Goal: Information Seeking & Learning: Understand process/instructions

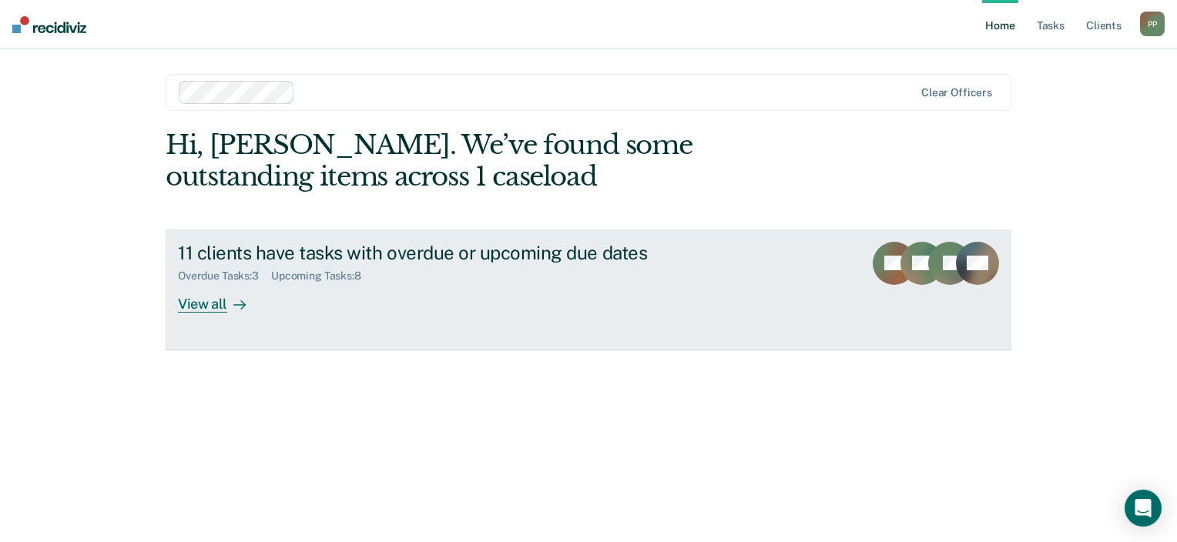
click at [207, 307] on div "View all" at bounding box center [221, 298] width 86 height 30
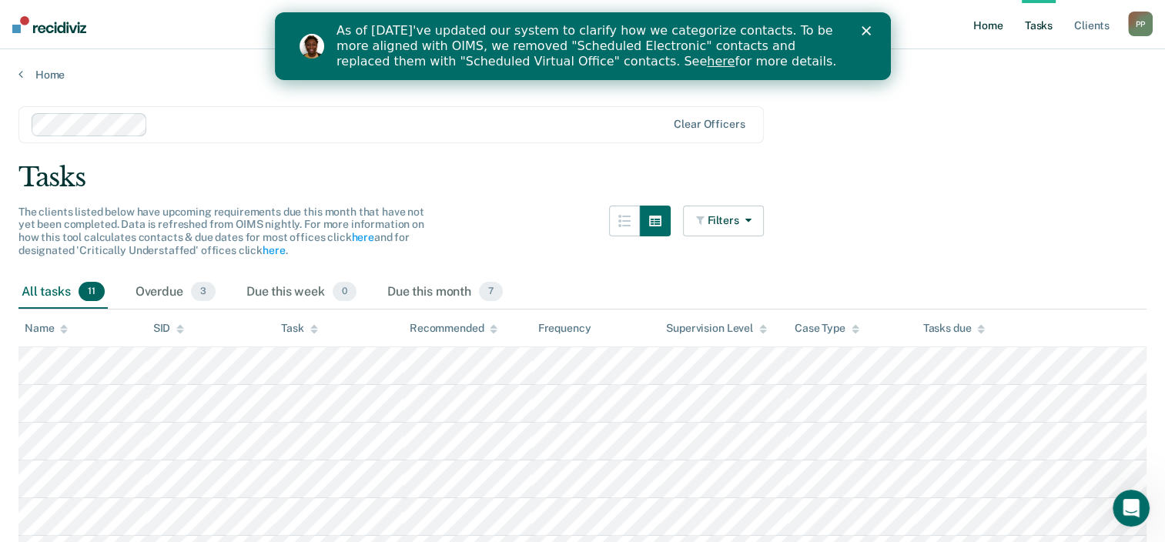
click at [999, 28] on link "Home" at bounding box center [987, 24] width 35 height 49
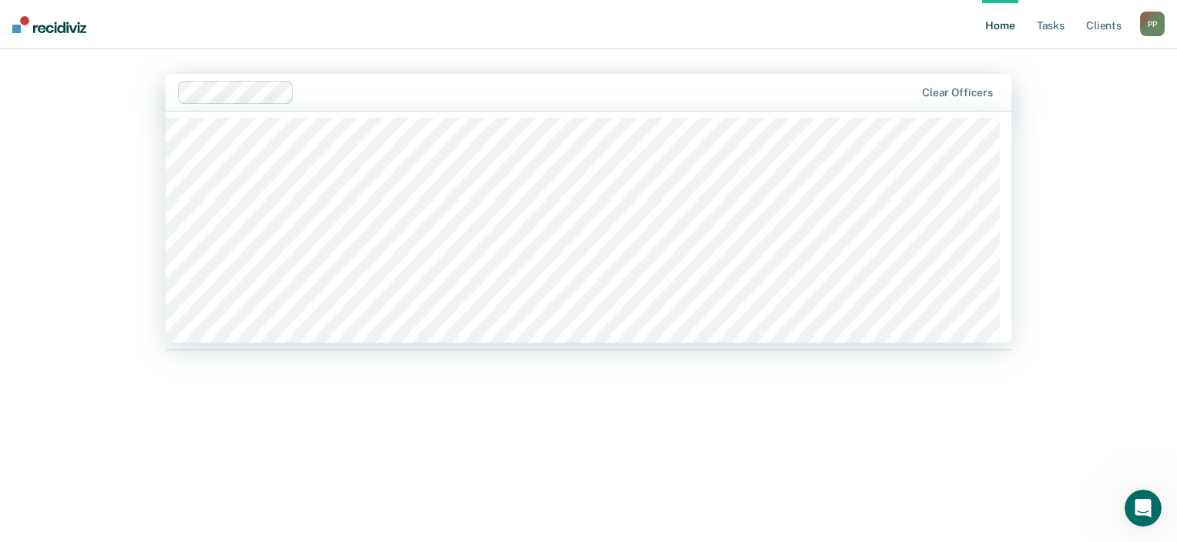
click at [881, 111] on div "1140 results available. Use Up and Down to choose options, press Enter to selec…" at bounding box center [588, 92] width 845 height 37
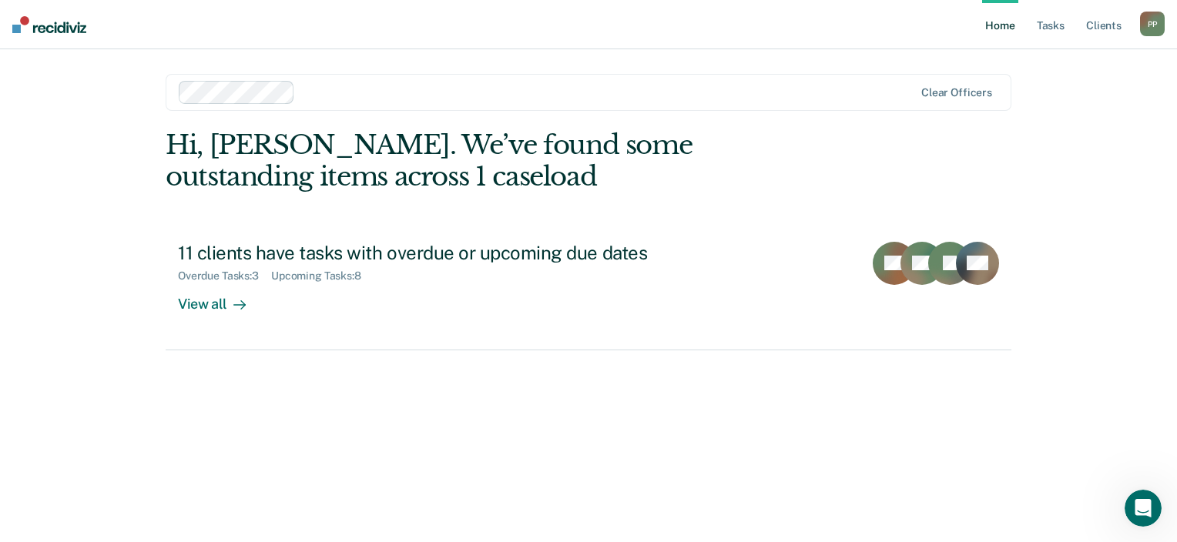
click at [1130, 36] on ul "Home Tasks Client s" at bounding box center [1061, 24] width 158 height 49
click at [1116, 34] on link "Client s" at bounding box center [1104, 24] width 42 height 49
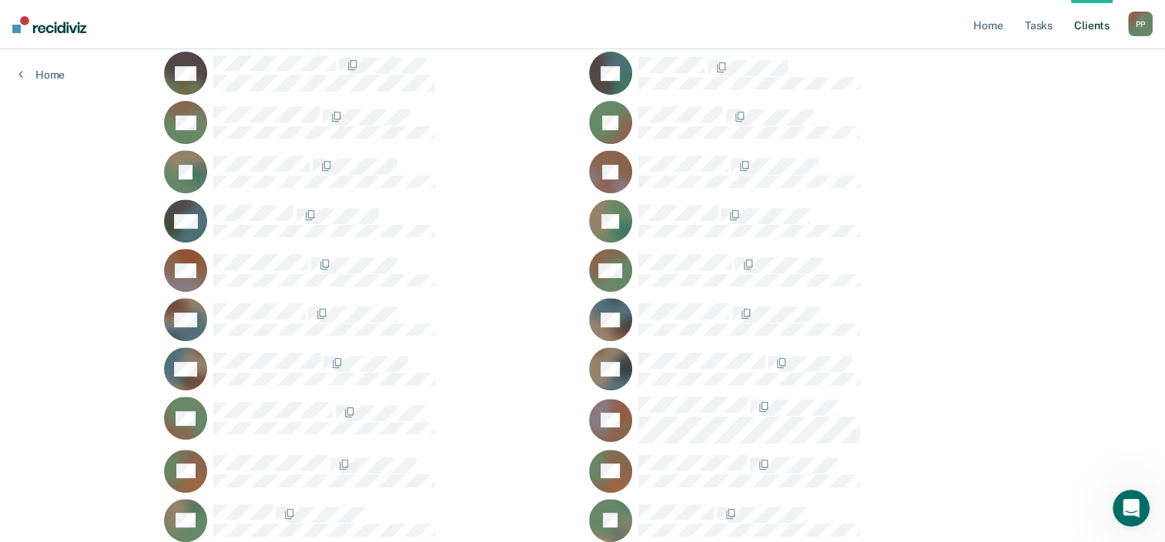
scroll to position [393, 0]
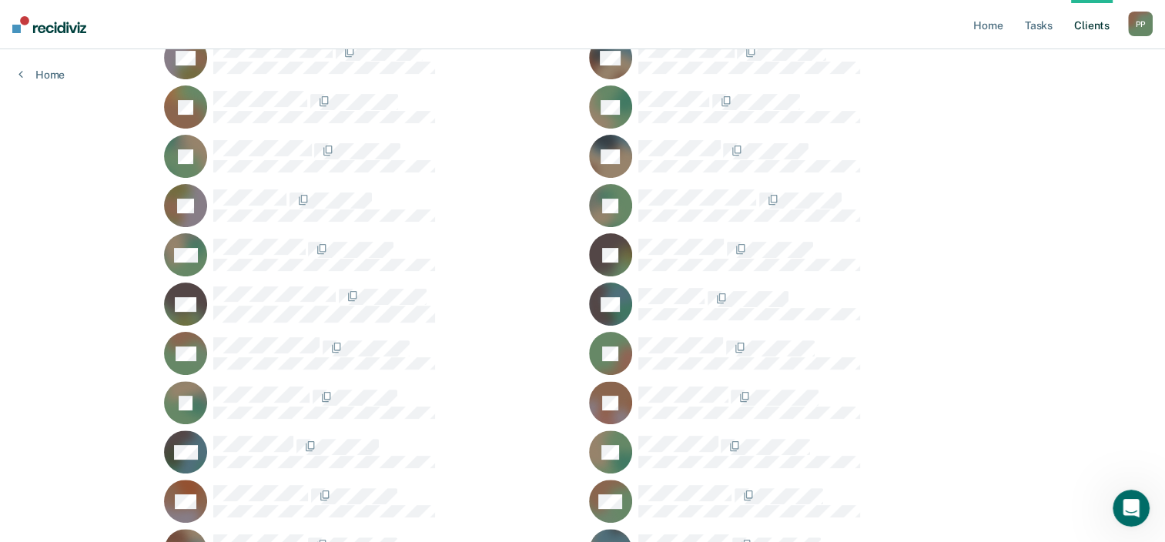
click at [1143, 25] on div "P P" at bounding box center [1140, 24] width 25 height 25
click at [1050, 82] on link "How it works" at bounding box center [1078, 81] width 124 height 13
